Goal: Task Accomplishment & Management: Use online tool/utility

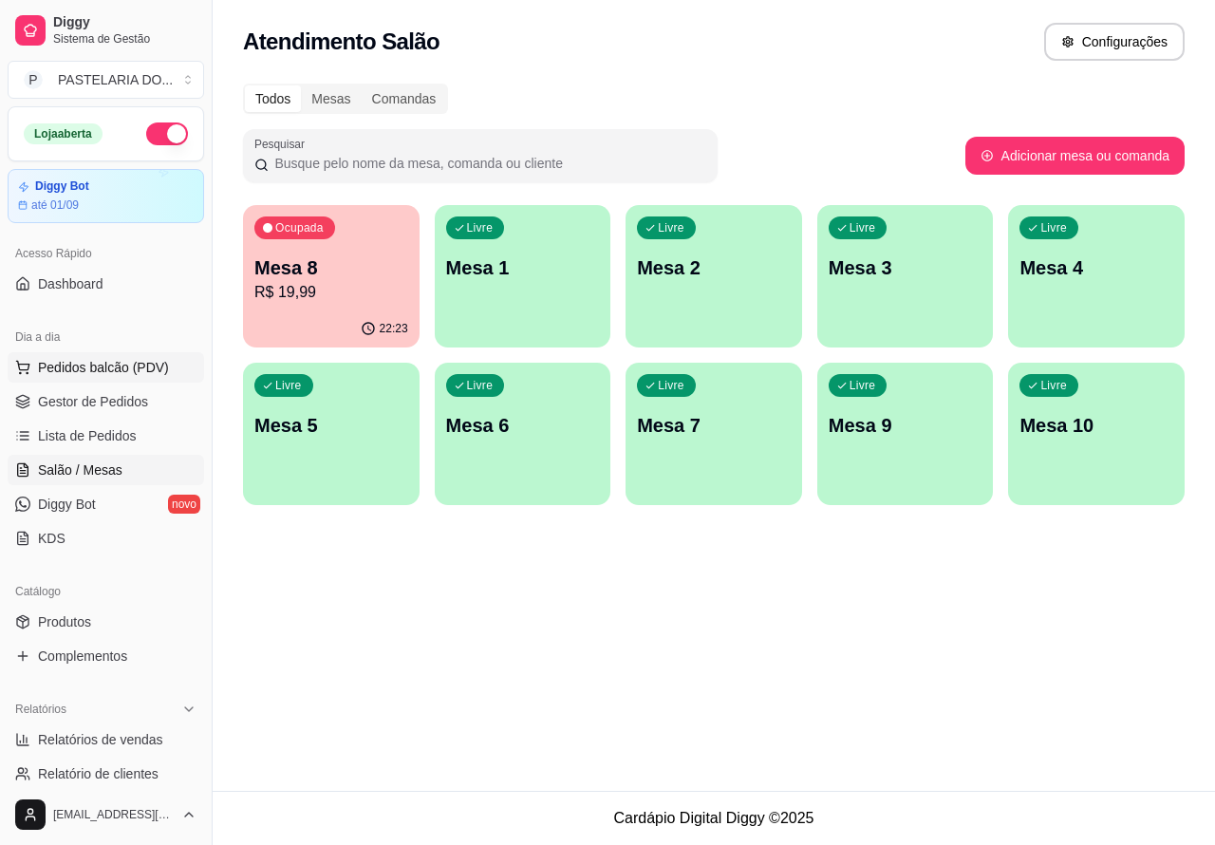
click at [144, 366] on span "Pedidos balcão (PDV)" at bounding box center [103, 367] width 131 height 19
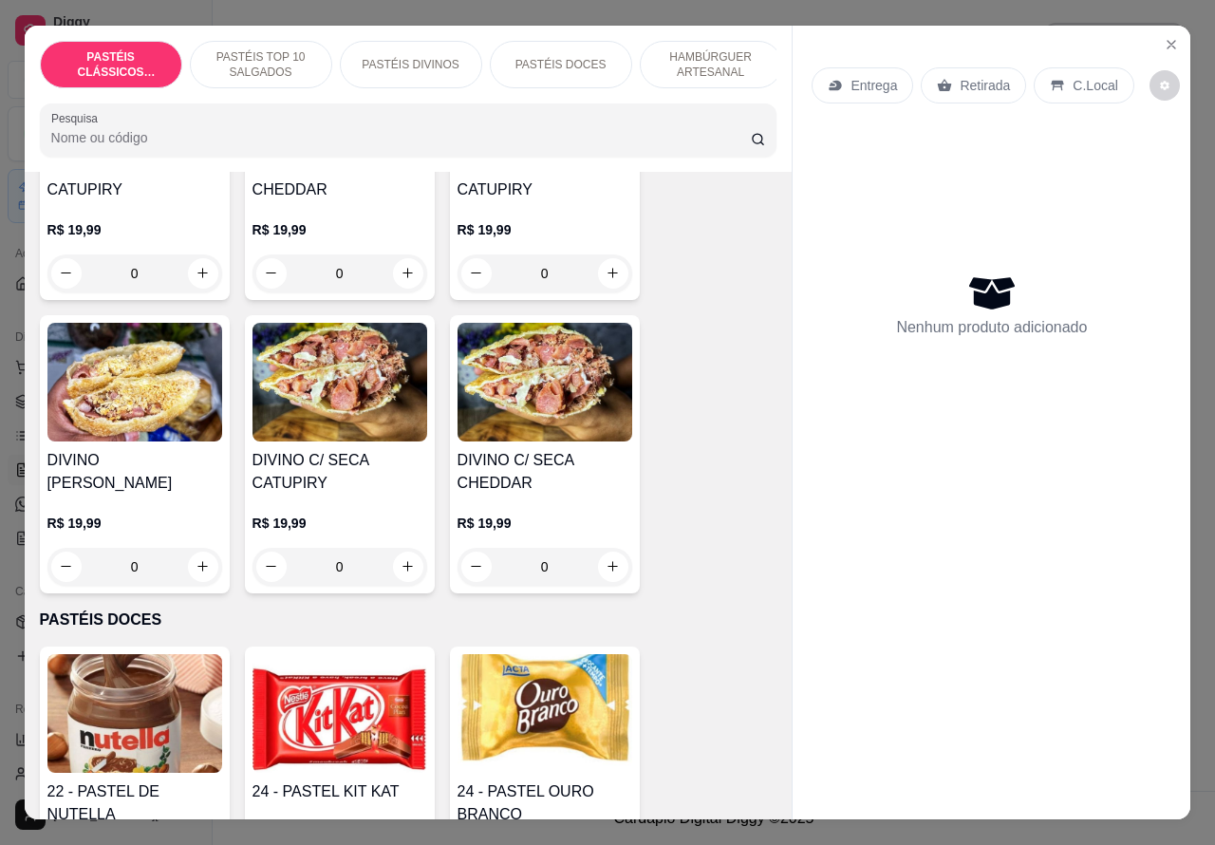
click at [286, 49] on p "PASTÉIS TOP 10 SALGADOS" at bounding box center [261, 64] width 110 height 30
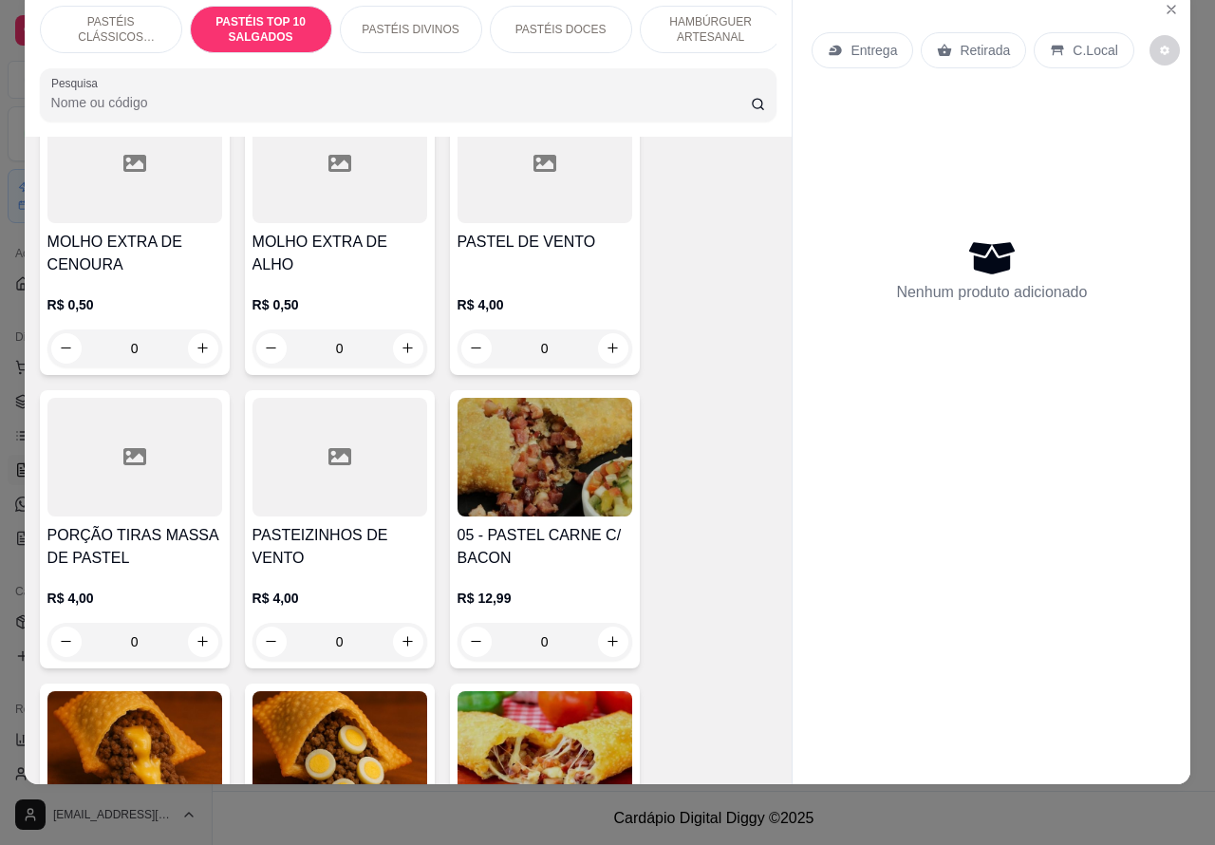
scroll to position [851, 0]
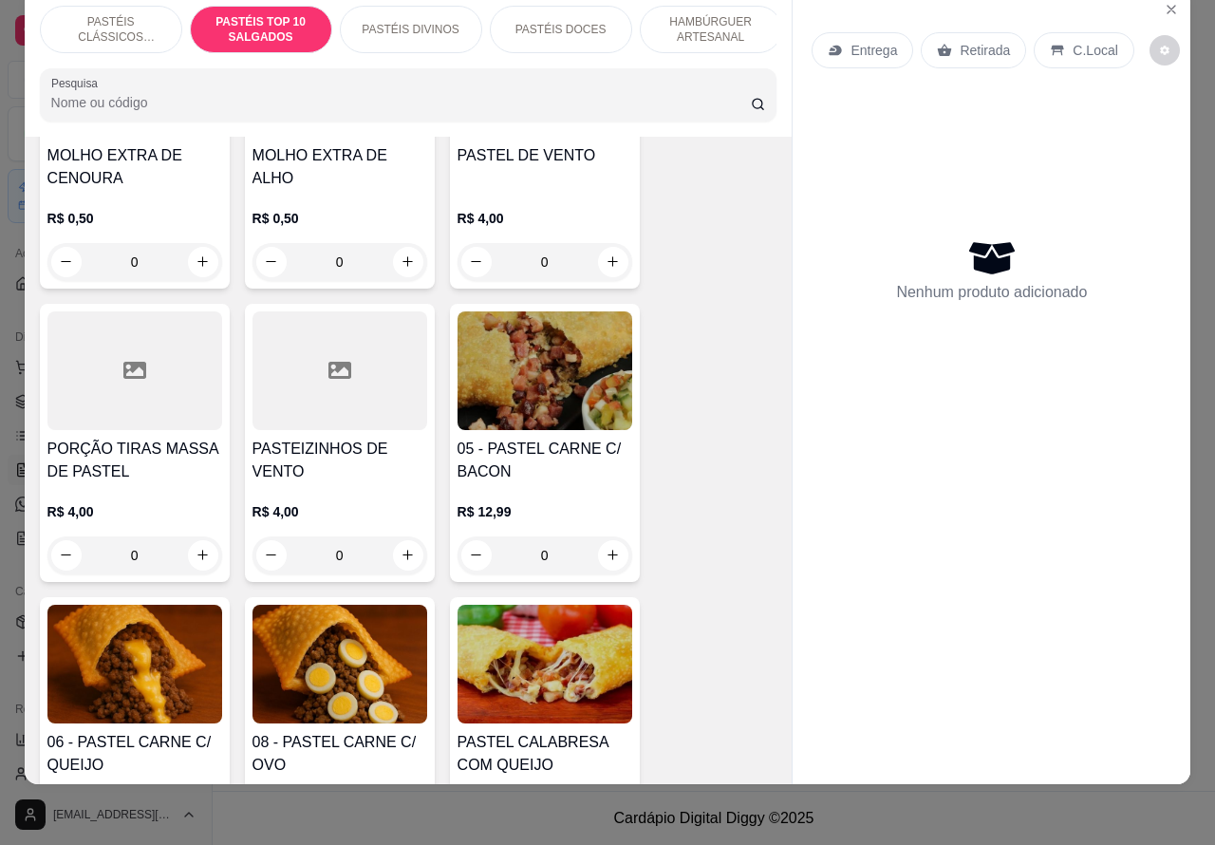
click at [197, 555] on icon "increase-product-quantity" at bounding box center [202, 554] width 10 height 10
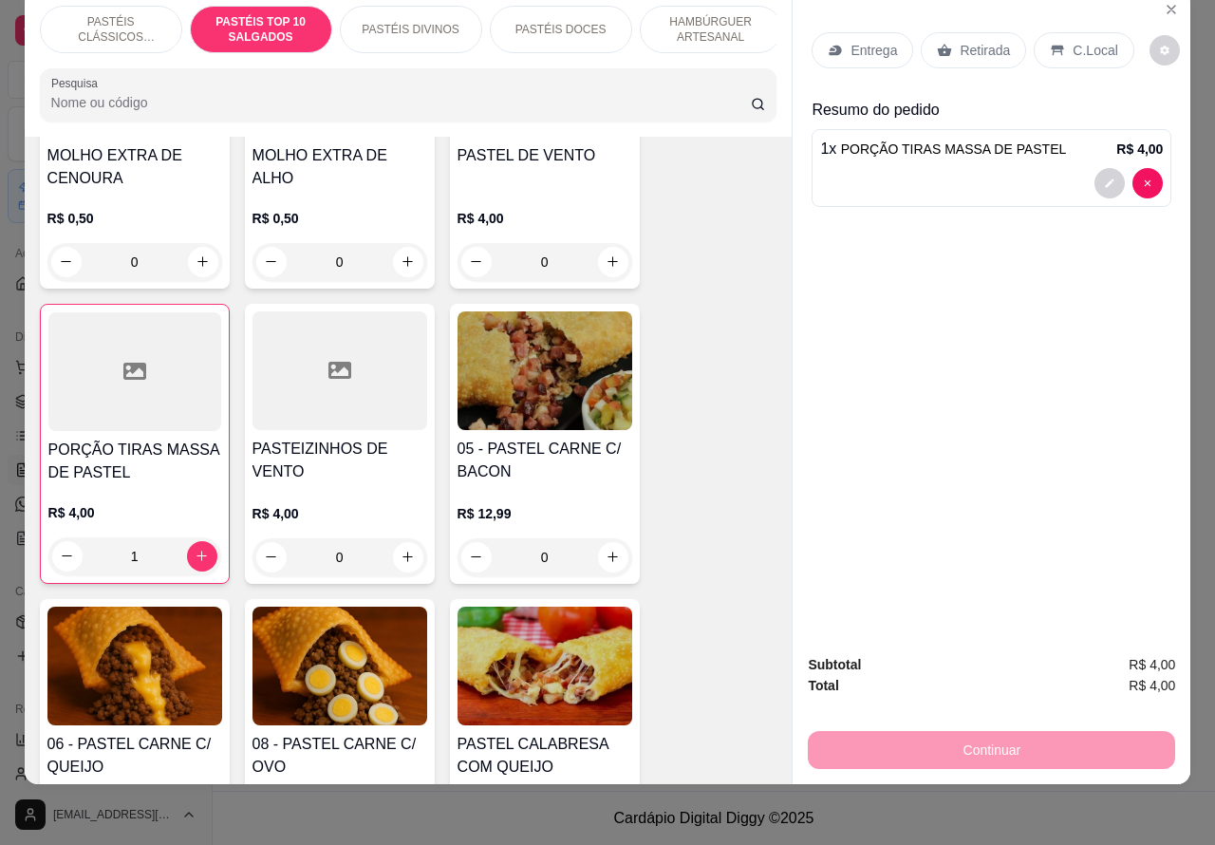
click at [1077, 41] on p "C.Local" at bounding box center [1094, 50] width 45 height 19
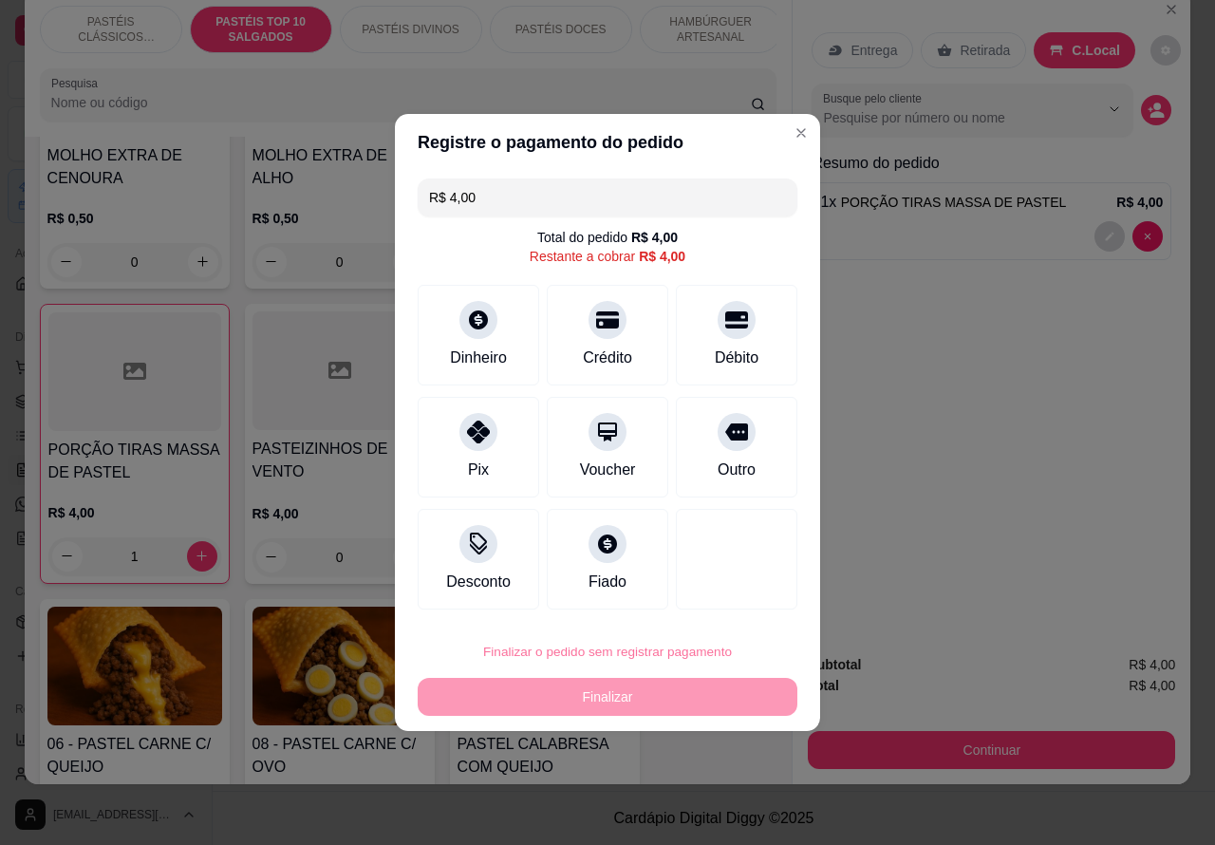
click at [728, 601] on button "Confirmar" at bounding box center [720, 598] width 70 height 29
type input "0"
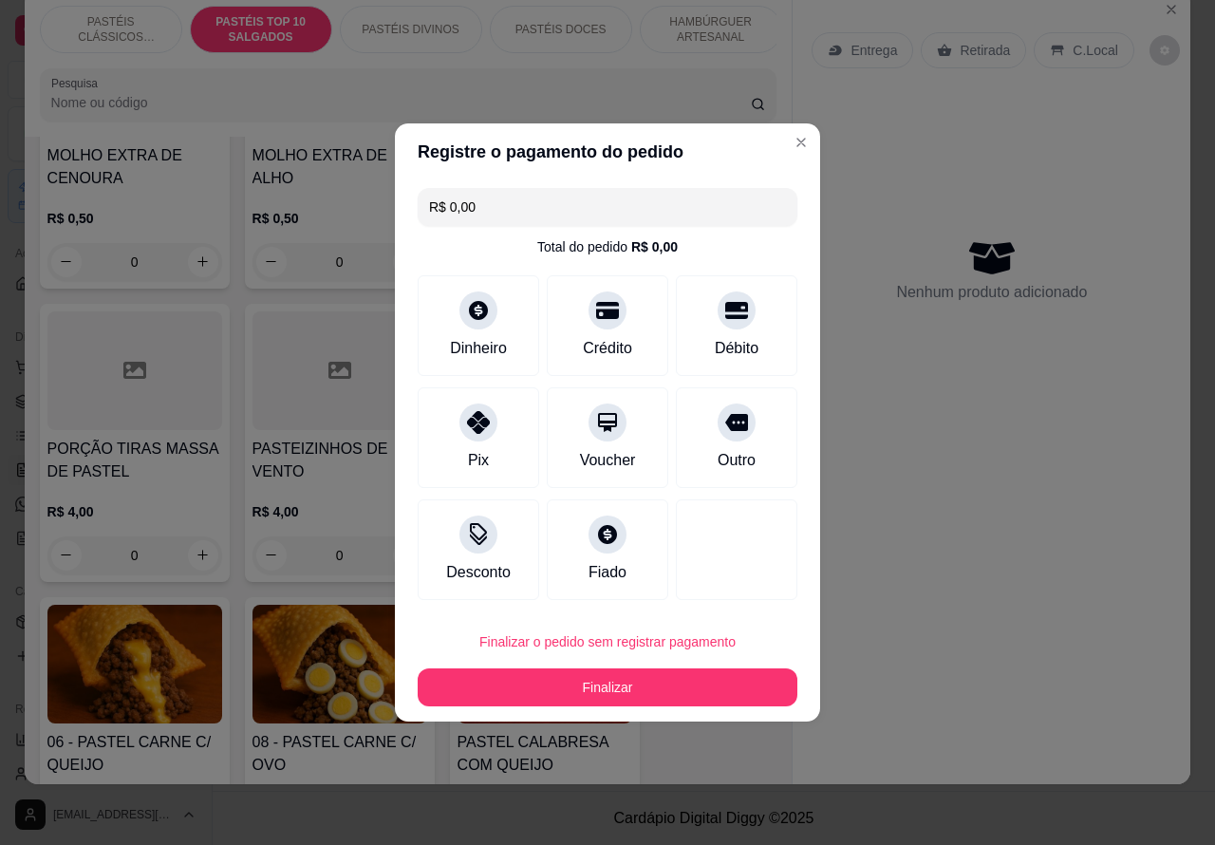
type input "R$ 0,00"
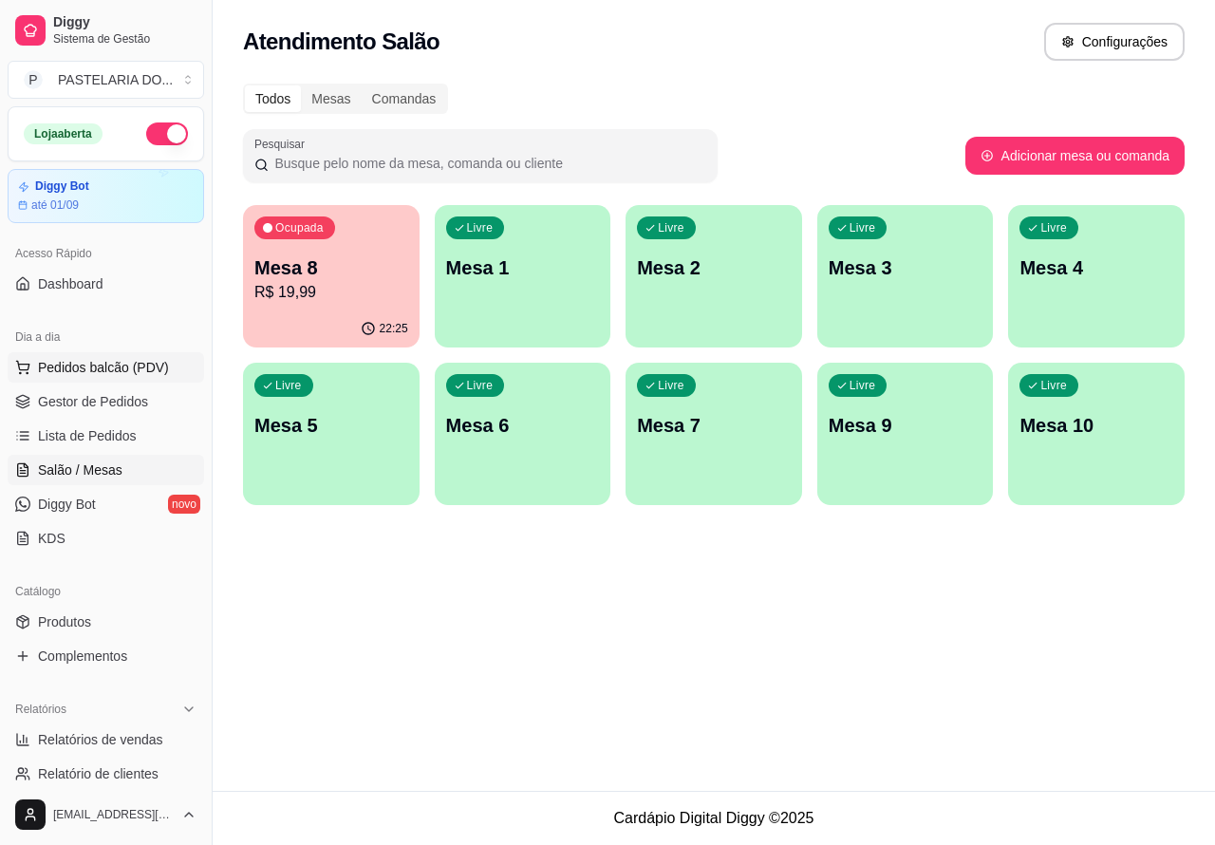
click at [168, 367] on button "Pedidos balcão (PDV)" at bounding box center [106, 367] width 196 height 30
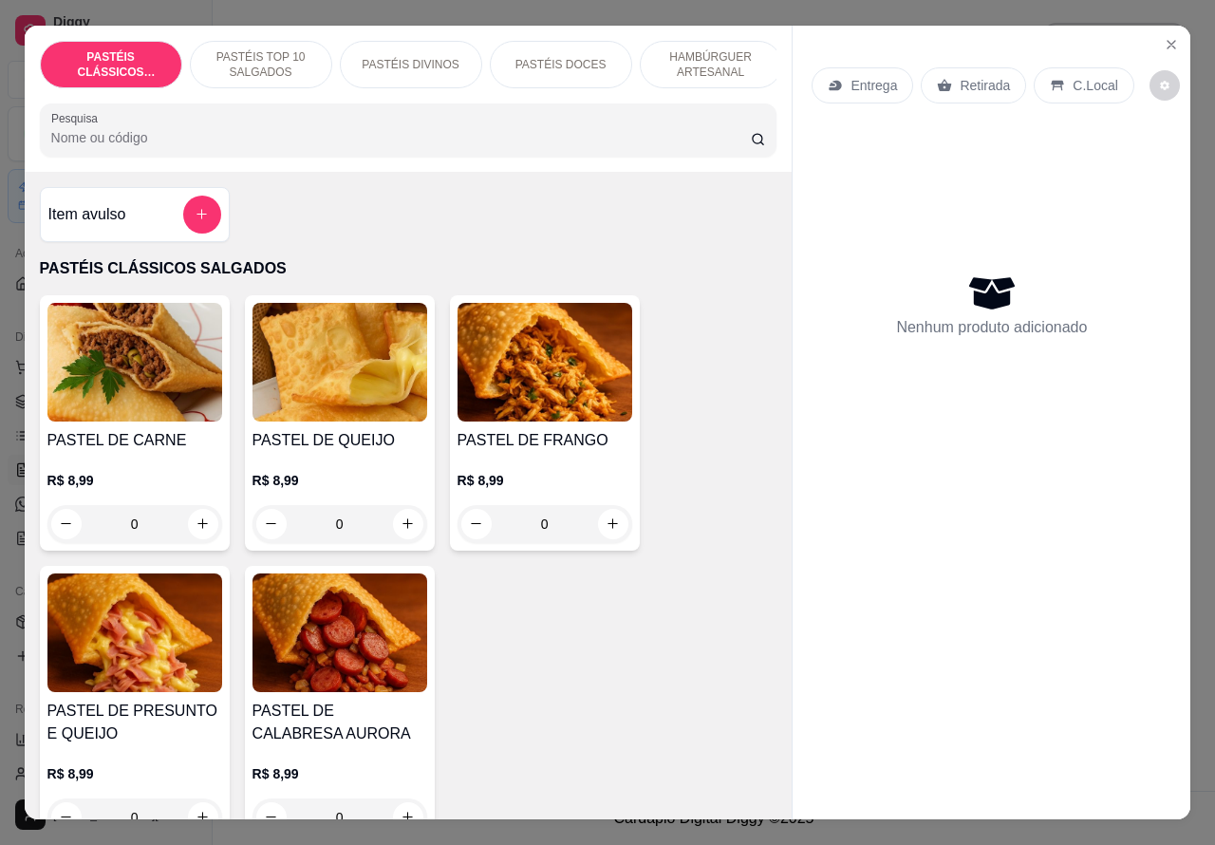
click at [273, 49] on p "PASTÉIS TOP 10 SALGADOS" at bounding box center [261, 64] width 110 height 30
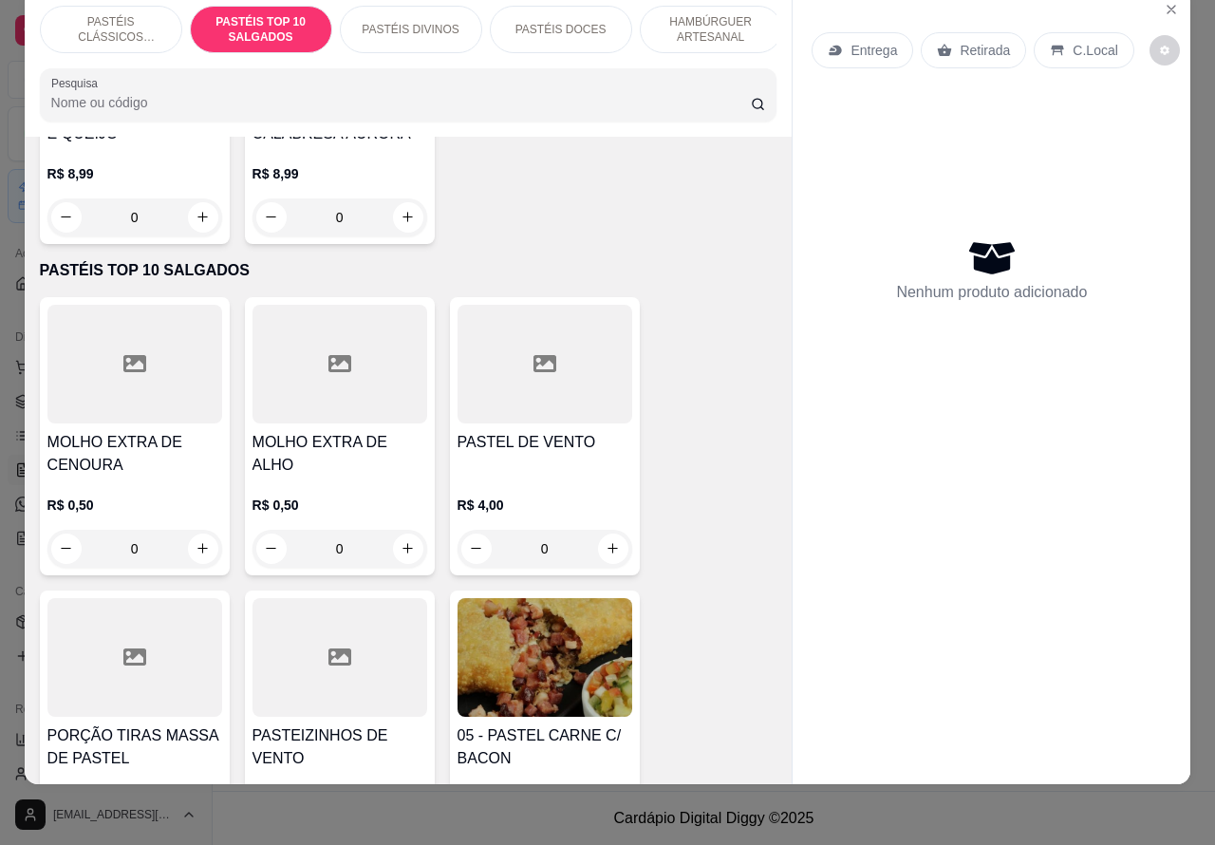
scroll to position [532, 0]
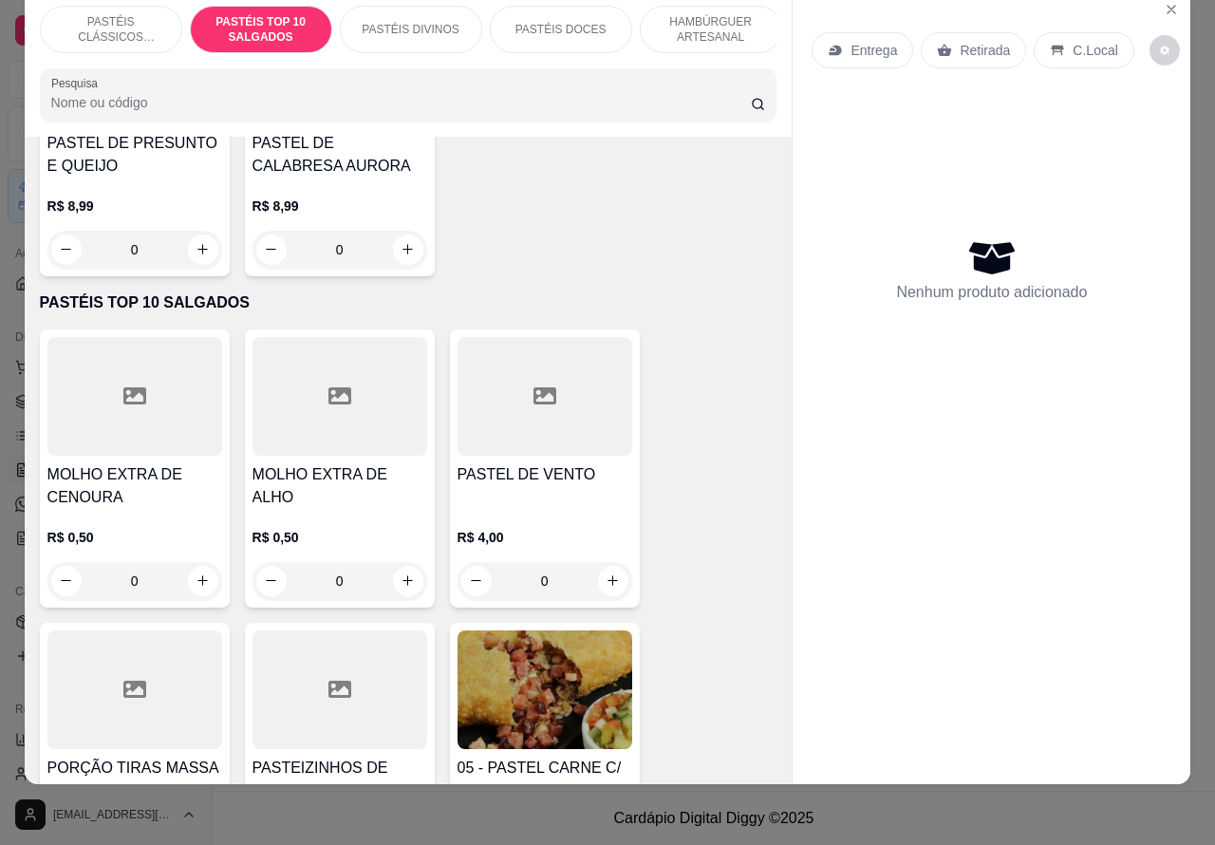
click at [408, 29] on div "PASTÉIS DIVINOS" at bounding box center [411, 29] width 142 height 47
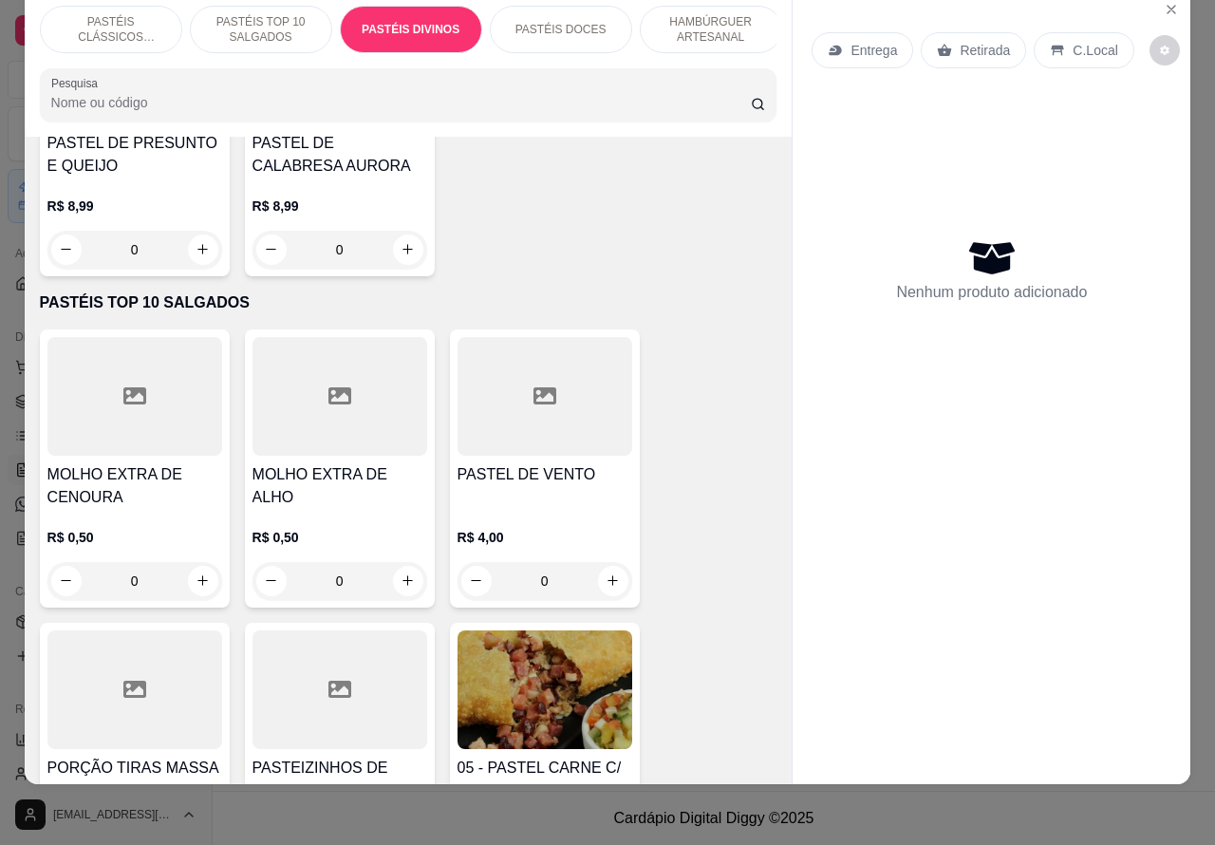
scroll to position [2777, 0]
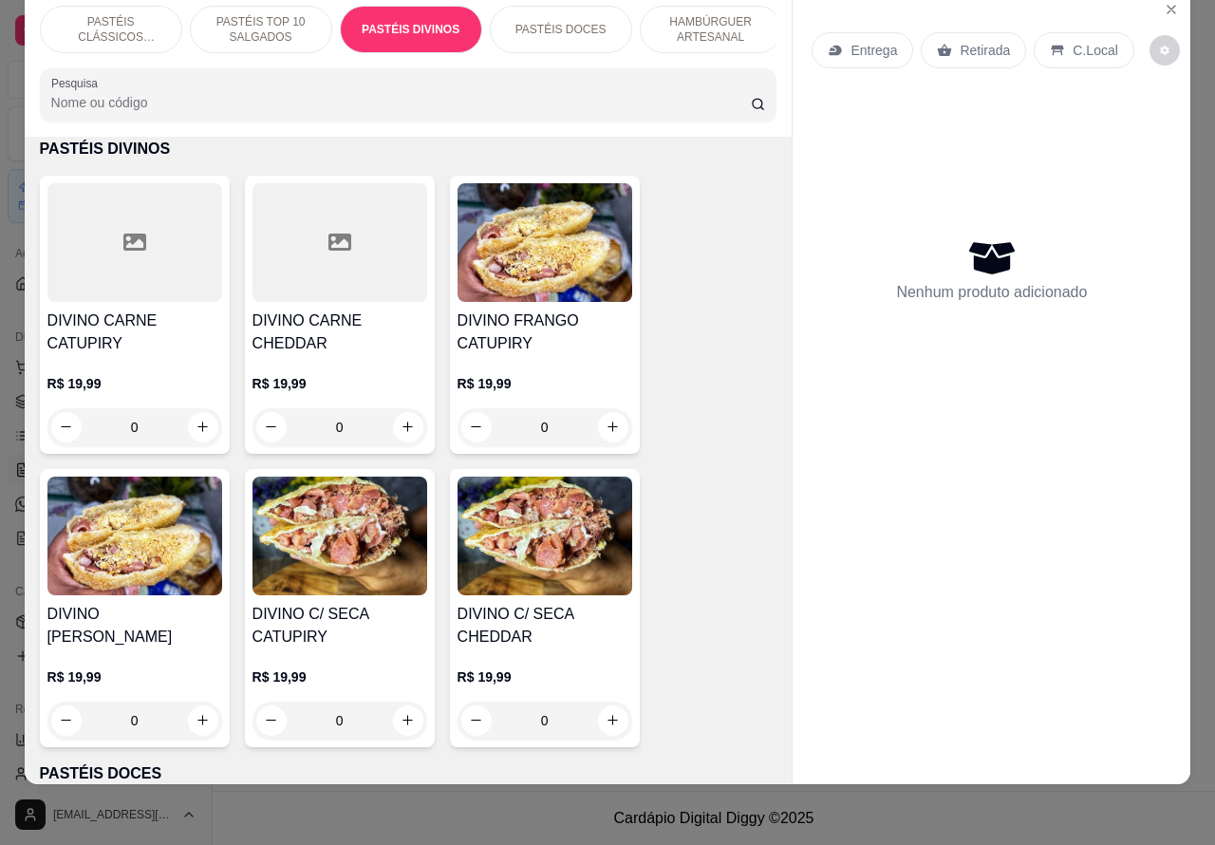
click at [547, 22] on p "PASTÉIS DOCES" at bounding box center [560, 29] width 91 height 15
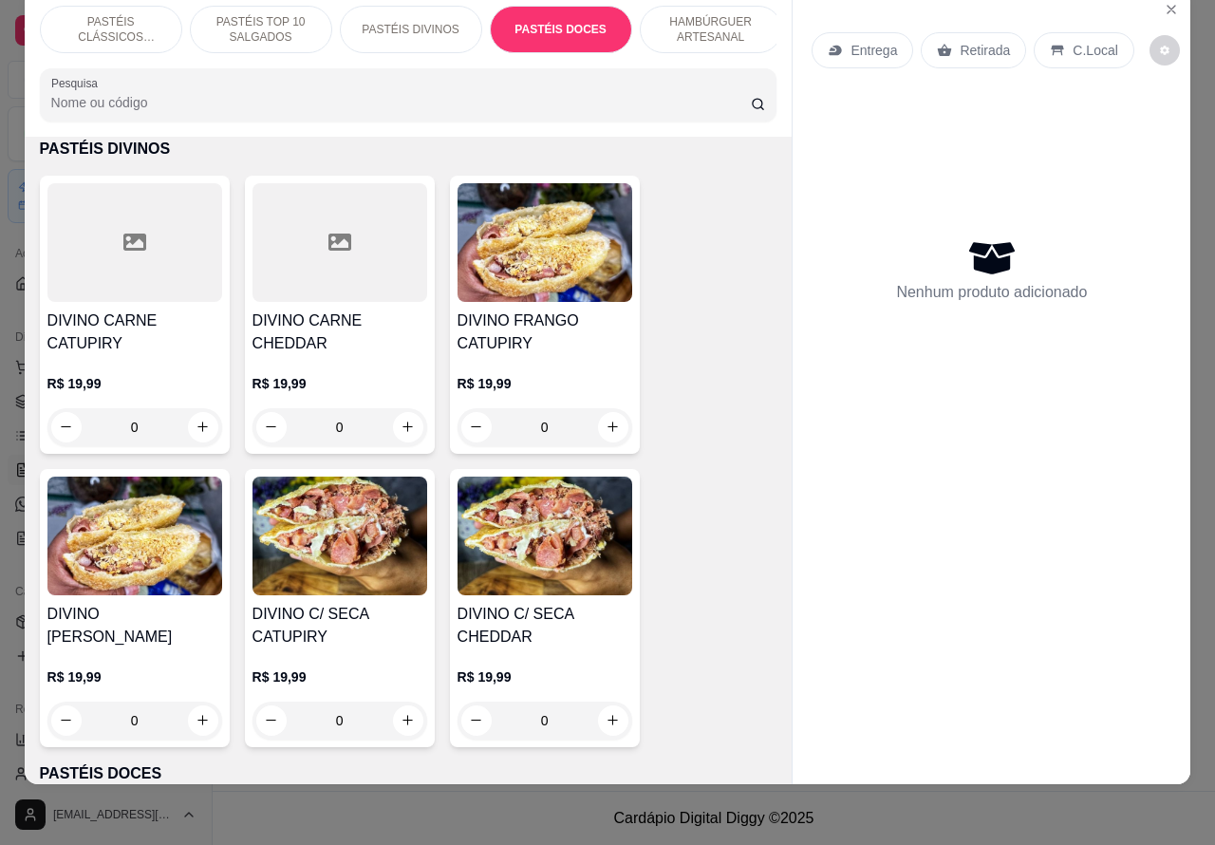
scroll to position [3402, 0]
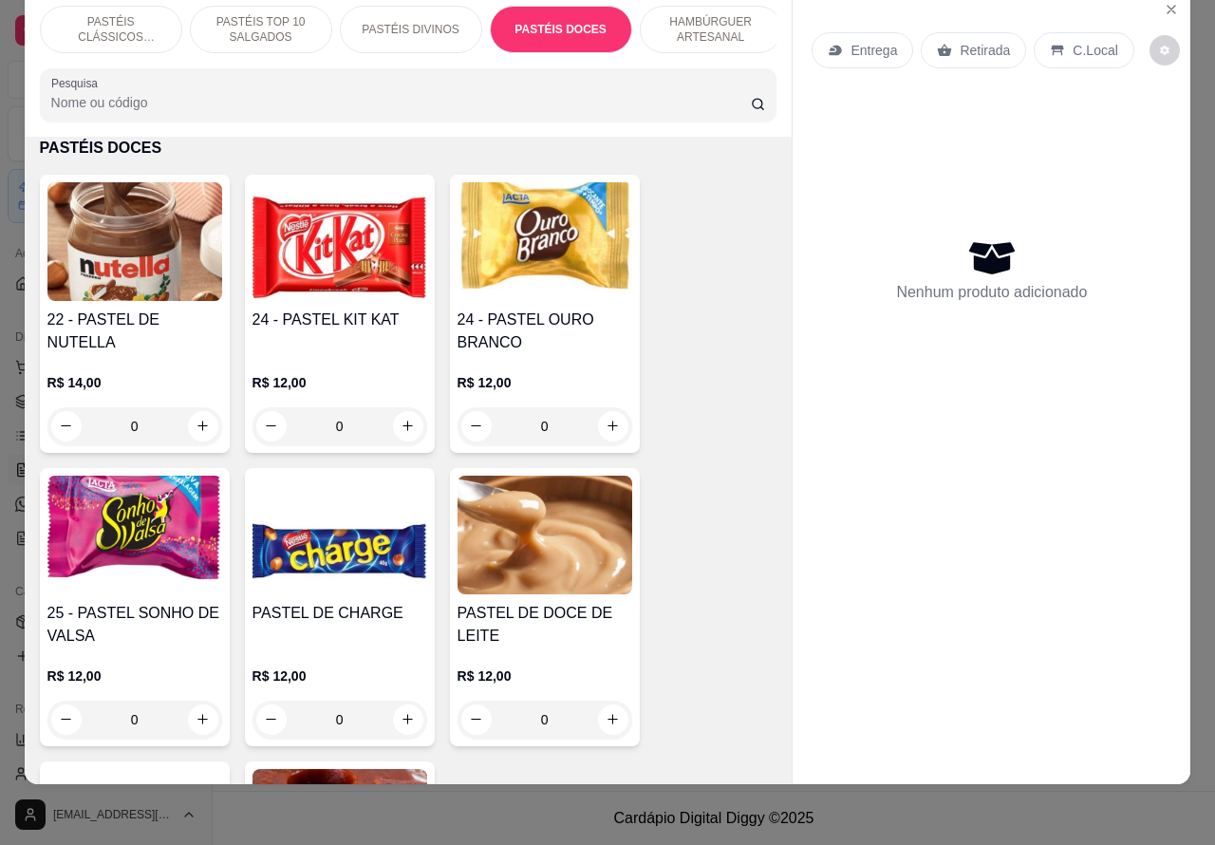
click at [119, 22] on p "PASTÉIS CLÁSSICOS SALGADOS" at bounding box center [111, 29] width 110 height 30
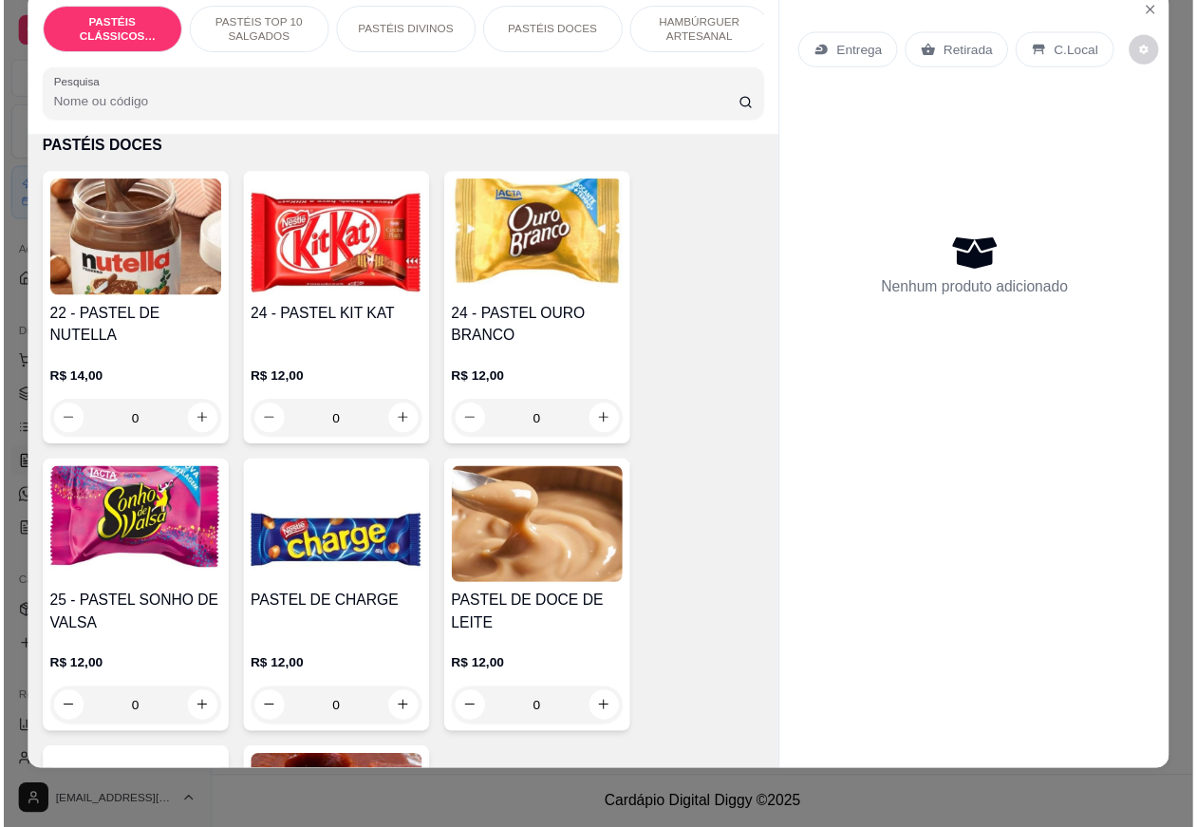
scroll to position [85, 0]
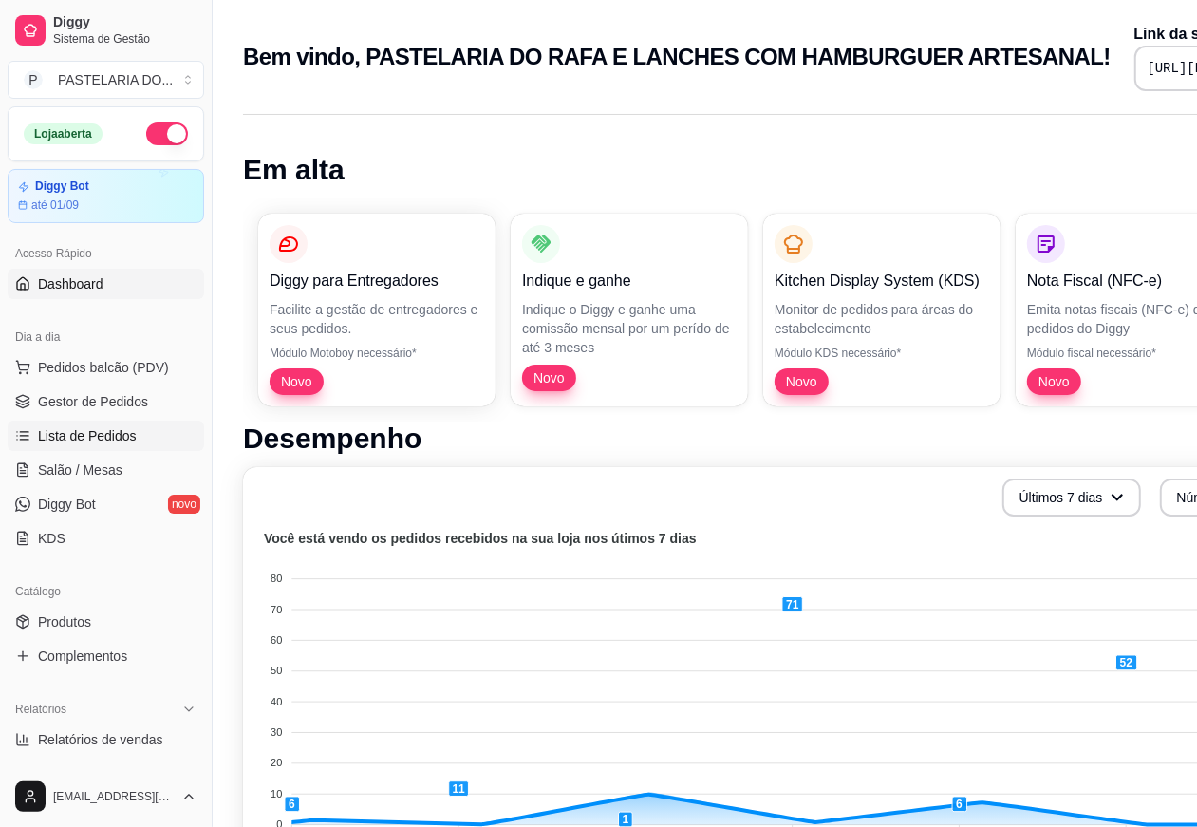
click at [104, 432] on span "Lista de Pedidos" at bounding box center [87, 435] width 99 height 19
